Goal: Transaction & Acquisition: Purchase product/service

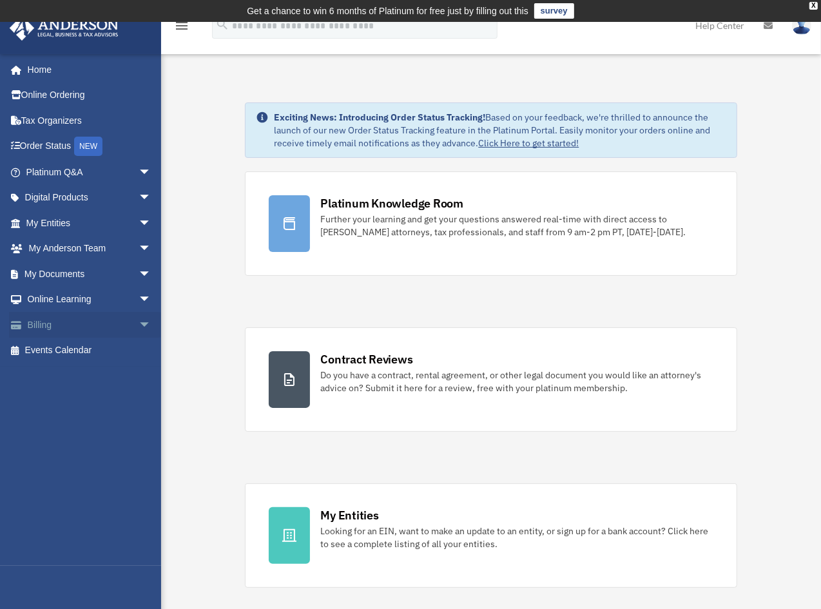
click at [139, 324] on span "arrow_drop_down" at bounding box center [152, 325] width 26 height 26
click at [83, 351] on link "$ Open Invoices" at bounding box center [94, 351] width 153 height 26
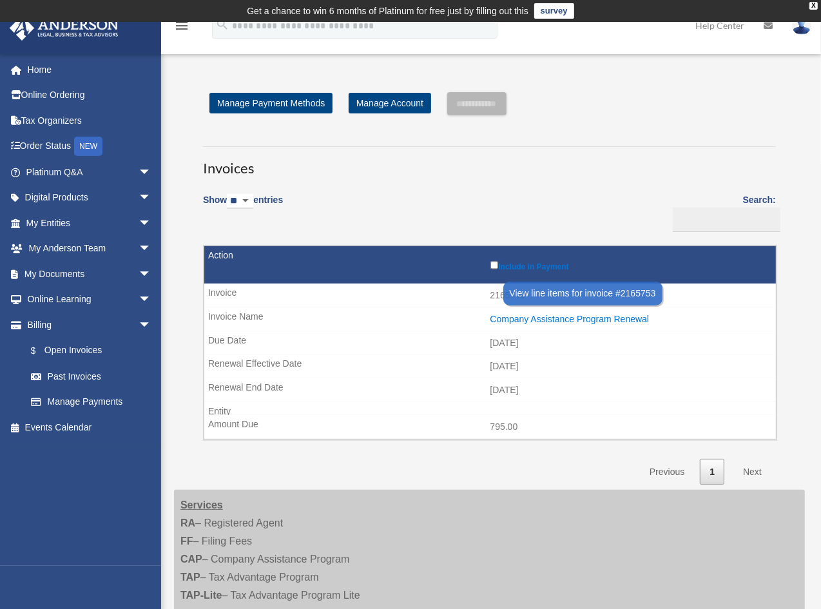
click at [542, 322] on div "Company Assistance Program Renewal" at bounding box center [630, 319] width 280 height 11
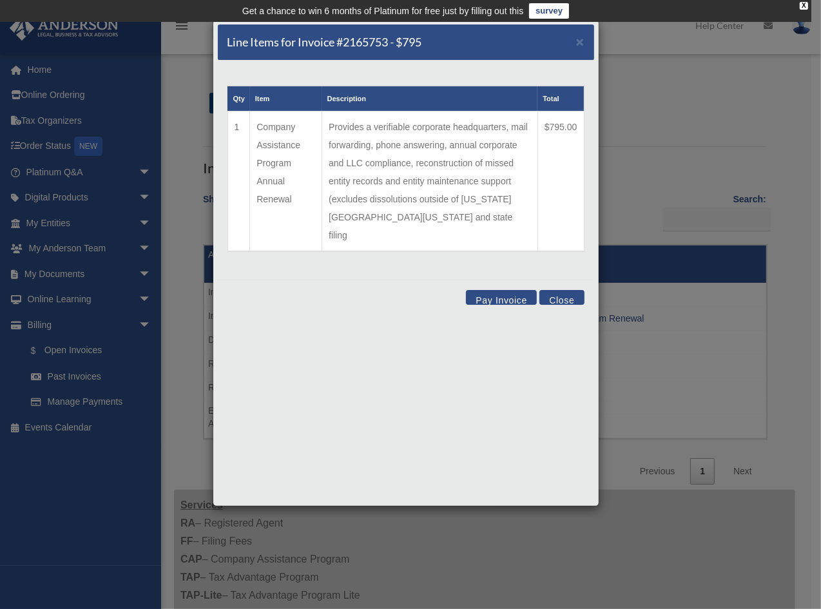
click at [500, 290] on button "Pay Invoice" at bounding box center [501, 297] width 71 height 15
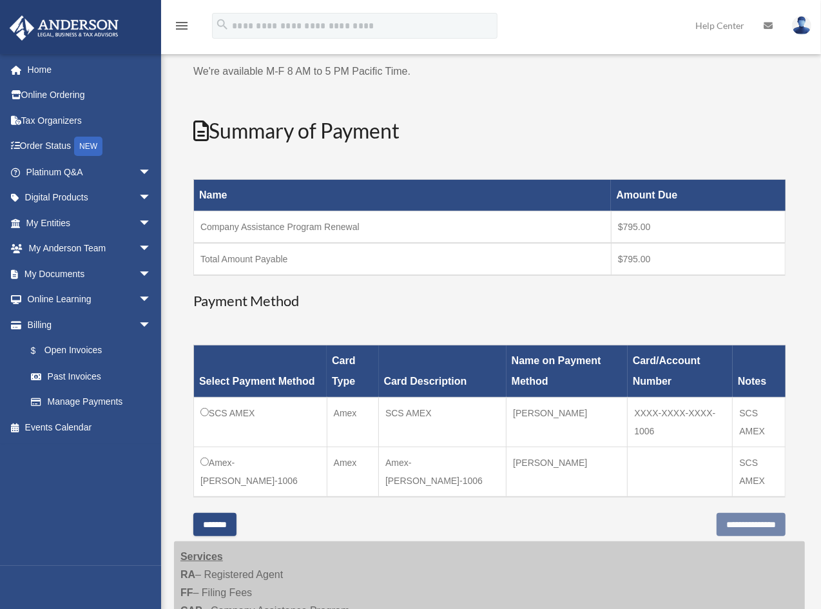
scroll to position [129, 0]
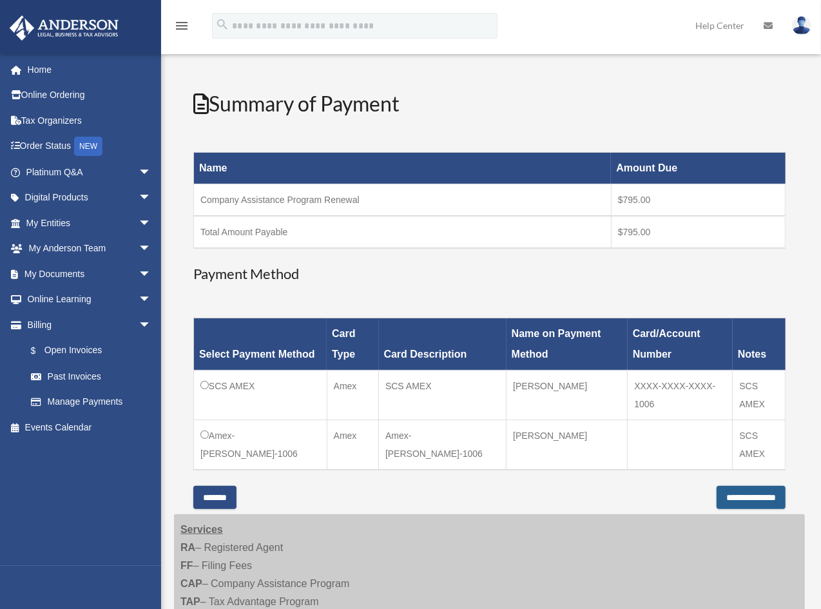
click at [755, 494] on input "**********" at bounding box center [751, 497] width 69 height 23
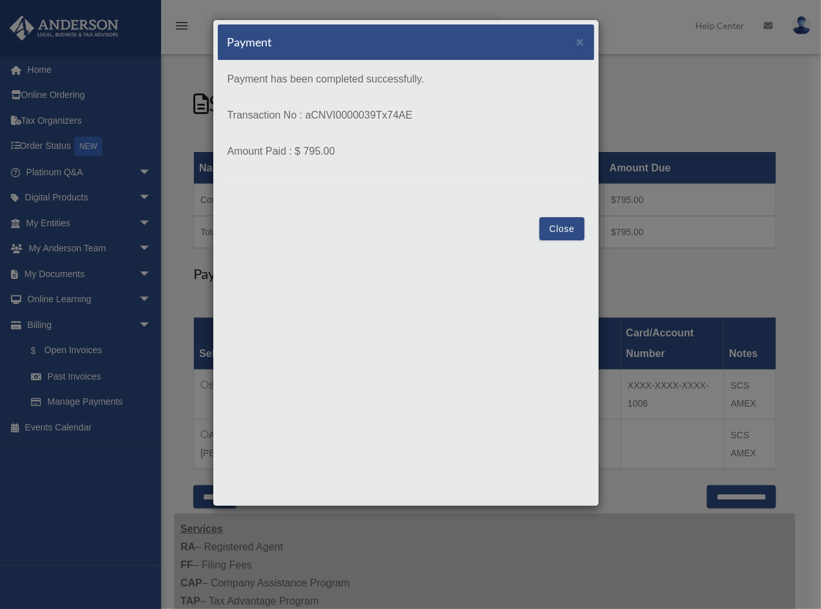
click at [563, 226] on button "Close" at bounding box center [561, 228] width 44 height 23
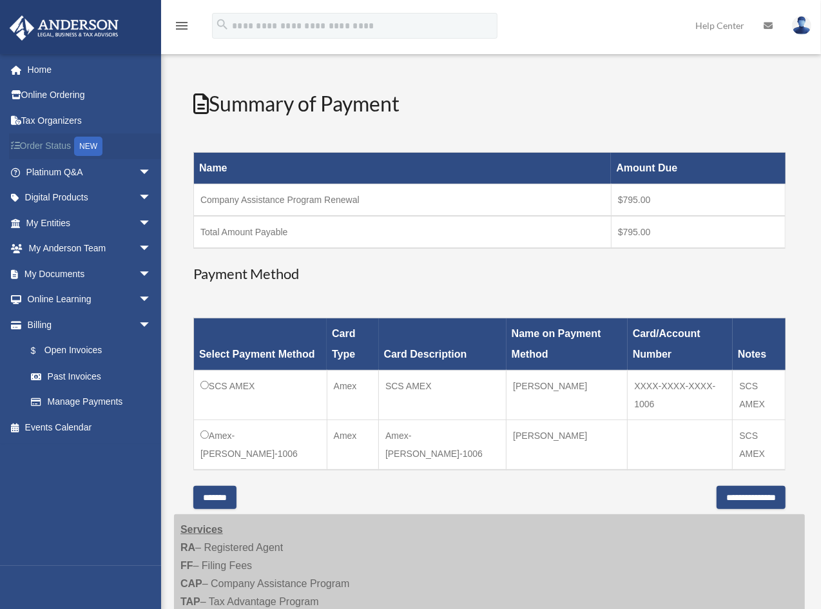
click at [61, 144] on link "Order Status NEW" at bounding box center [90, 146] width 162 height 26
